Goal: Check status: Check status

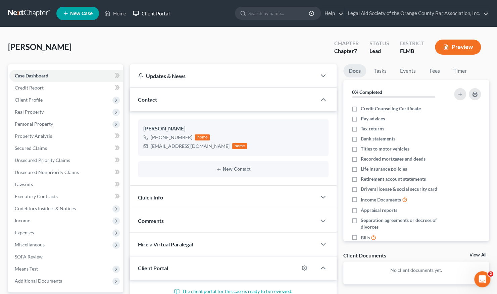
click at [164, 17] on link "Client Portal" at bounding box center [151, 13] width 44 height 12
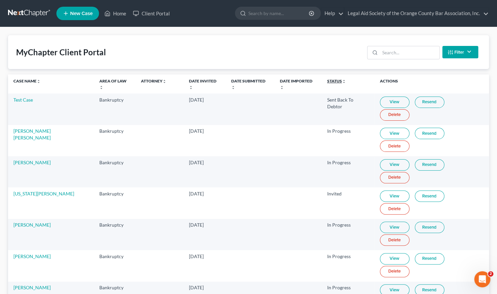
click at [327, 81] on link "Status unfold_more expand_more expand_less" at bounding box center [336, 80] width 19 height 5
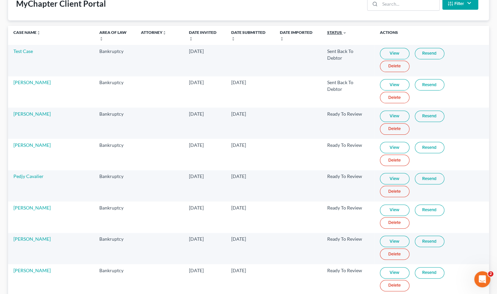
scroll to position [40, 0]
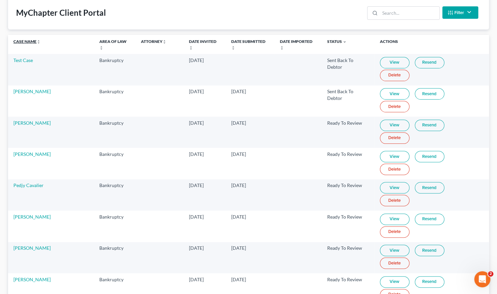
click at [22, 41] on link "Case Name unfold_more expand_more expand_less" at bounding box center [26, 41] width 27 height 5
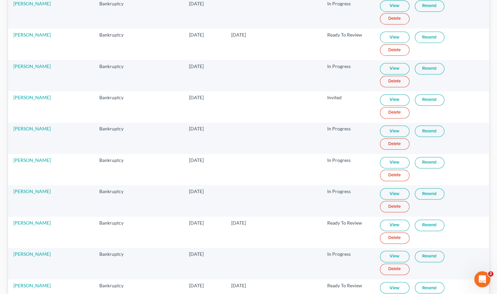
scroll to position [467, 0]
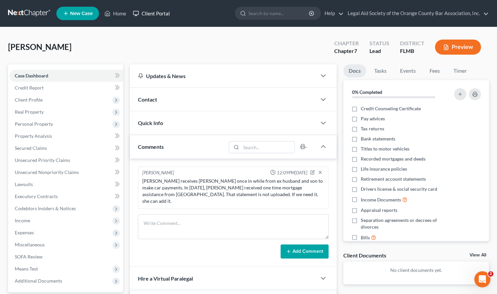
click at [164, 14] on link "Client Portal" at bounding box center [151, 13] width 44 height 12
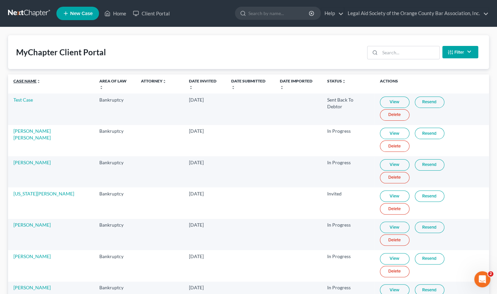
click at [32, 80] on link "Case Name unfold_more expand_more expand_less" at bounding box center [26, 80] width 27 height 5
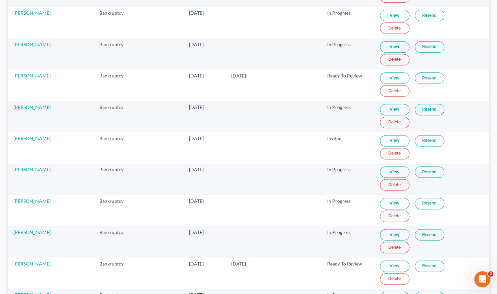
scroll to position [431, 0]
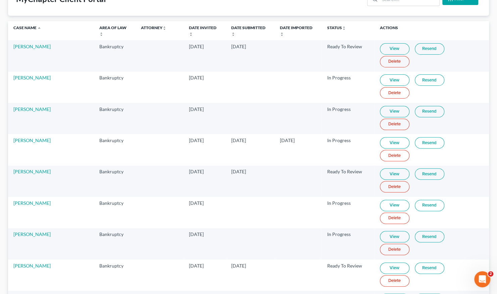
scroll to position [56, 0]
